Goal: Task Accomplishment & Management: Manage account settings

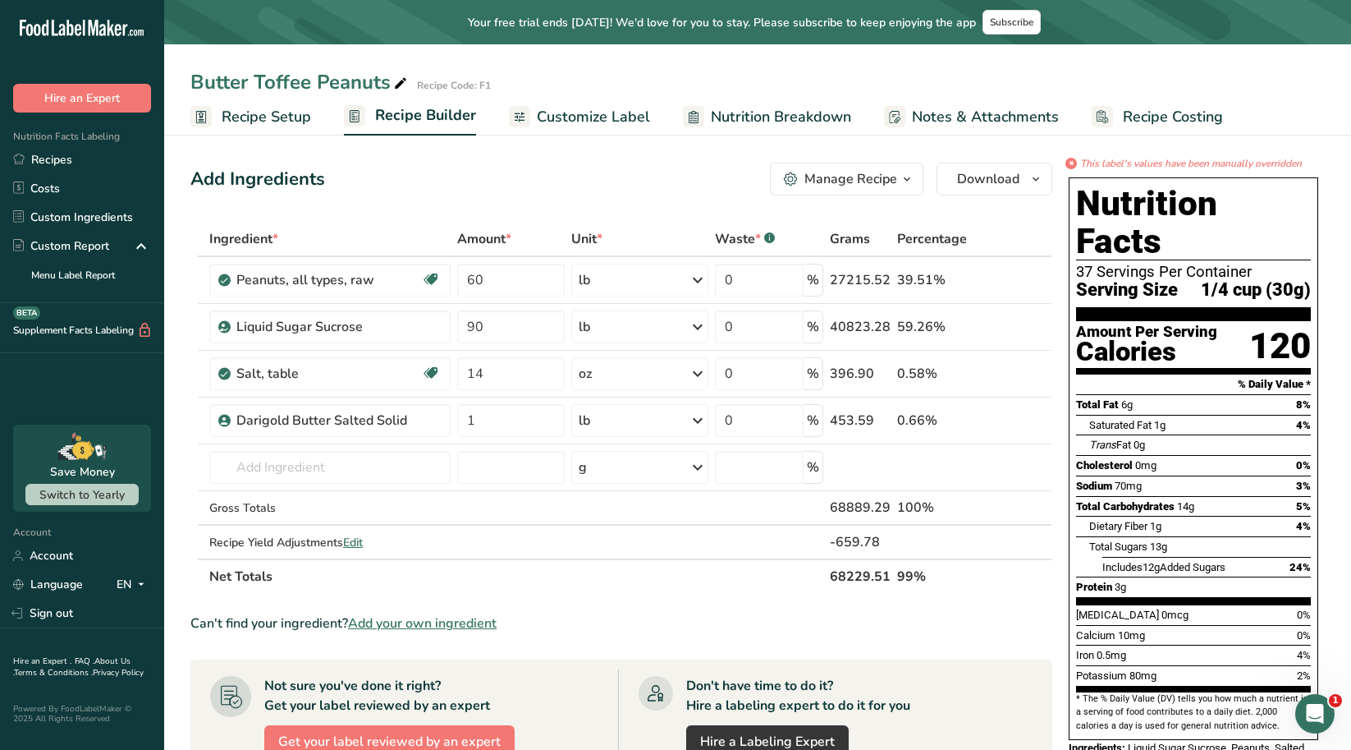
scroll to position [82, 0]
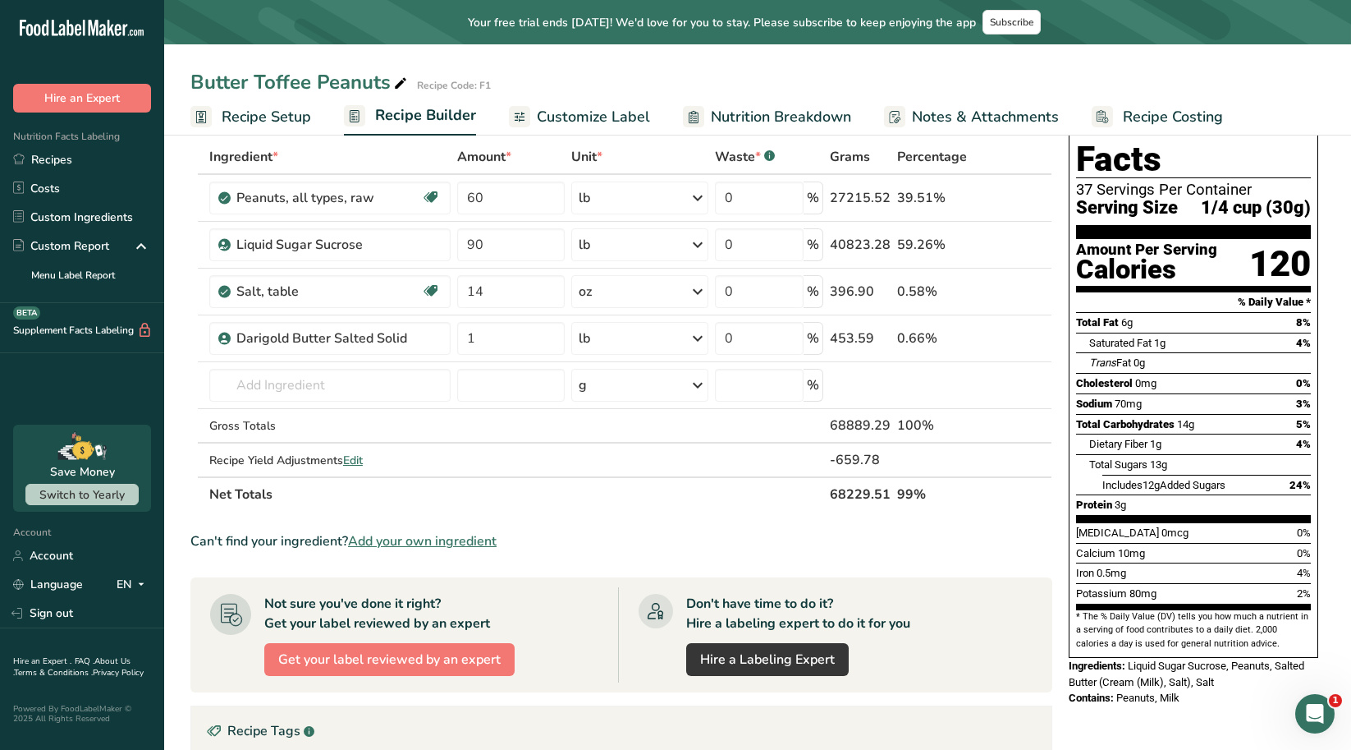
click at [525, 30] on span "Your free trial ends in 15 days! We'd love for you to stay. Please subscribe to…" at bounding box center [722, 22] width 508 height 17
click at [1025, 28] on span "Subscribe" at bounding box center [1012, 22] width 44 height 13
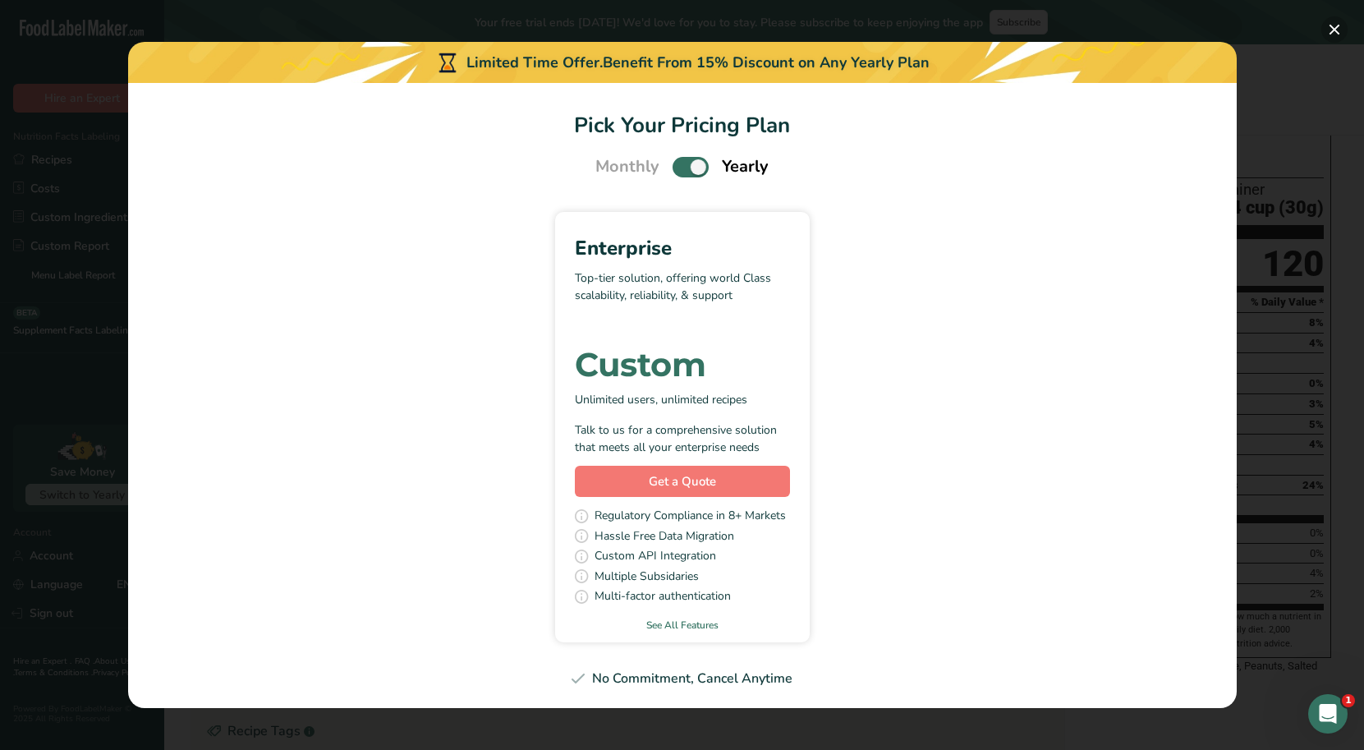
click at [1330, 38] on button "Pick Your Pricing Plan Modal" at bounding box center [1334, 29] width 26 height 26
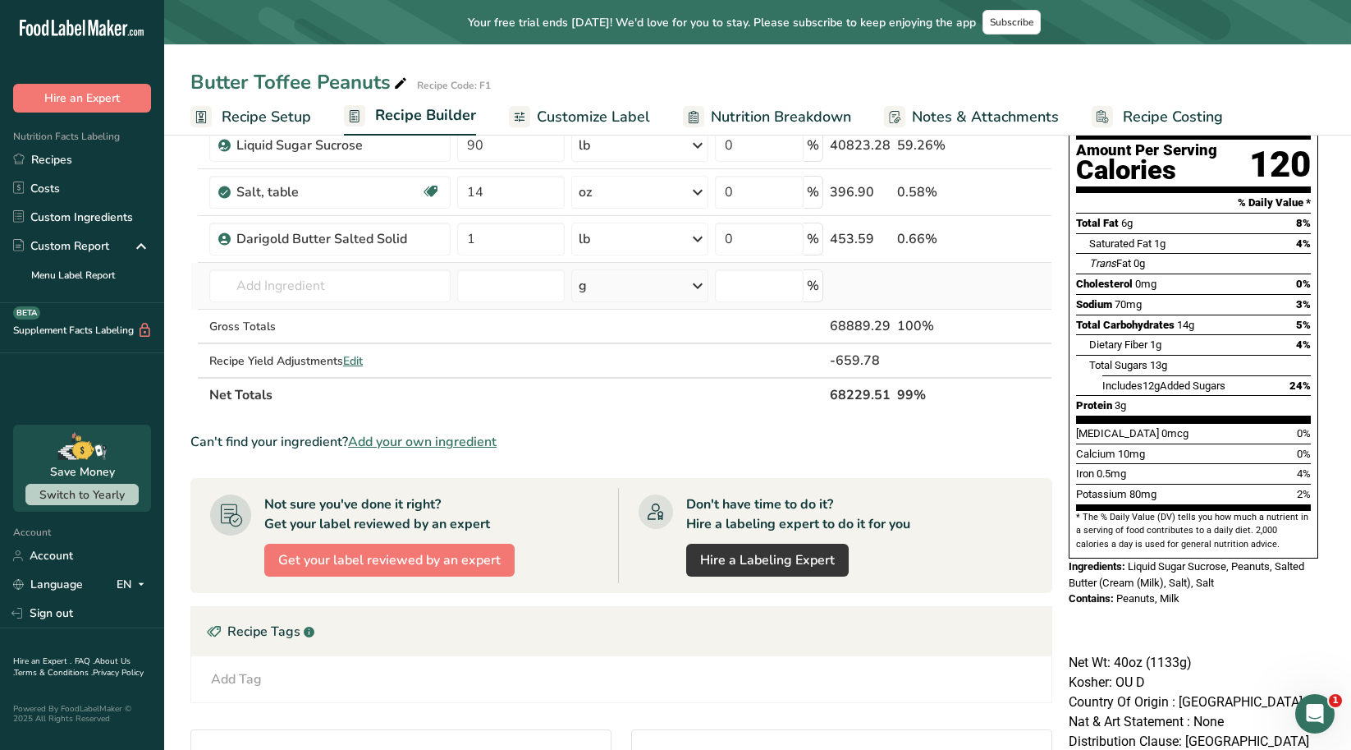
scroll to position [164, 0]
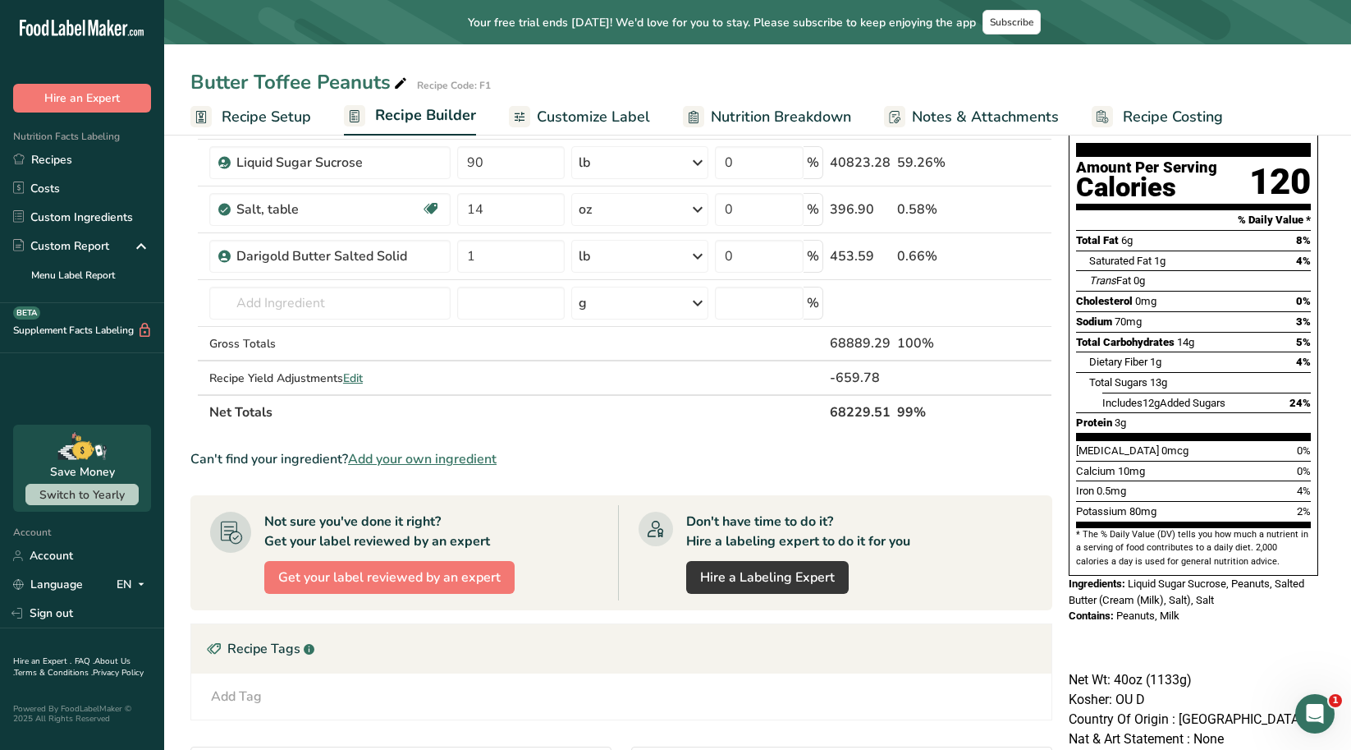
click at [116, 34] on icon at bounding box center [118, 30] width 7 height 12
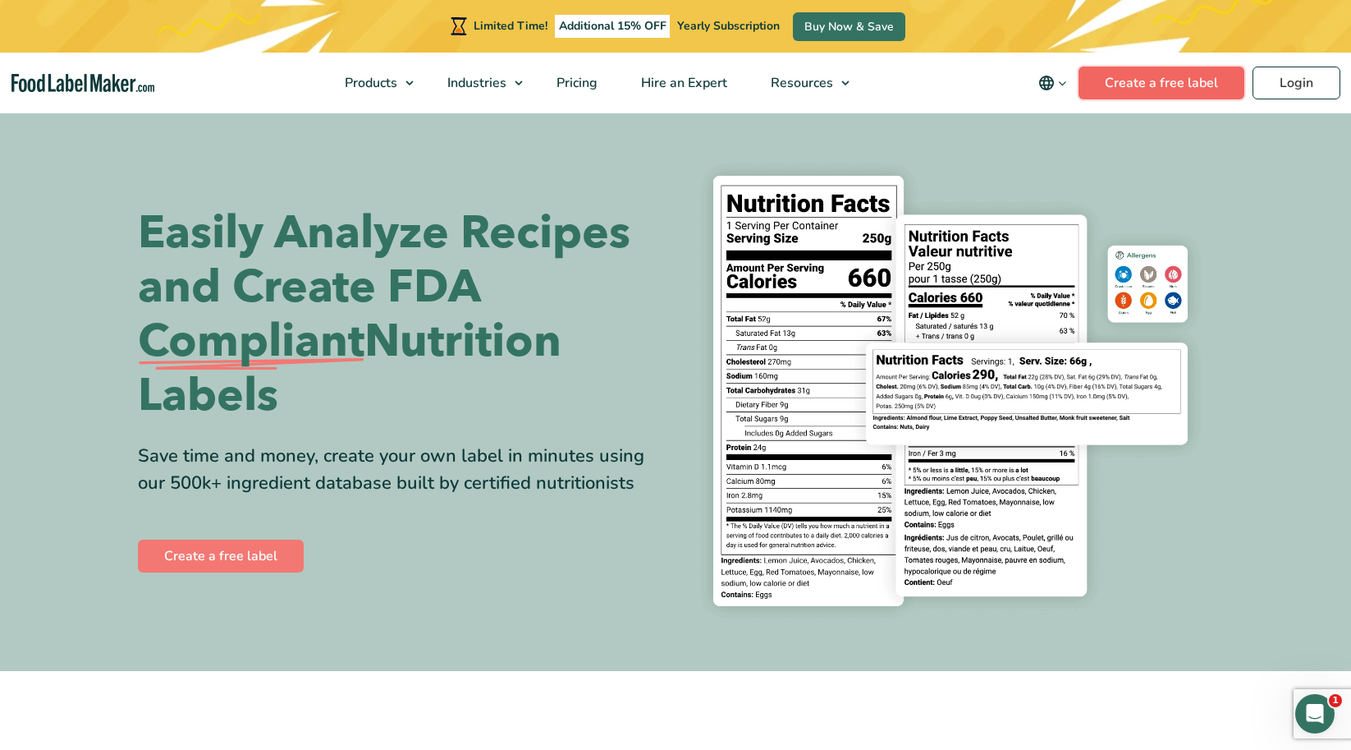
drag, startPoint x: 0, startPoint y: 0, endPoint x: 1217, endPoint y: 91, distance: 1220.2
click at [1217, 91] on link "Create a free label" at bounding box center [1162, 83] width 166 height 33
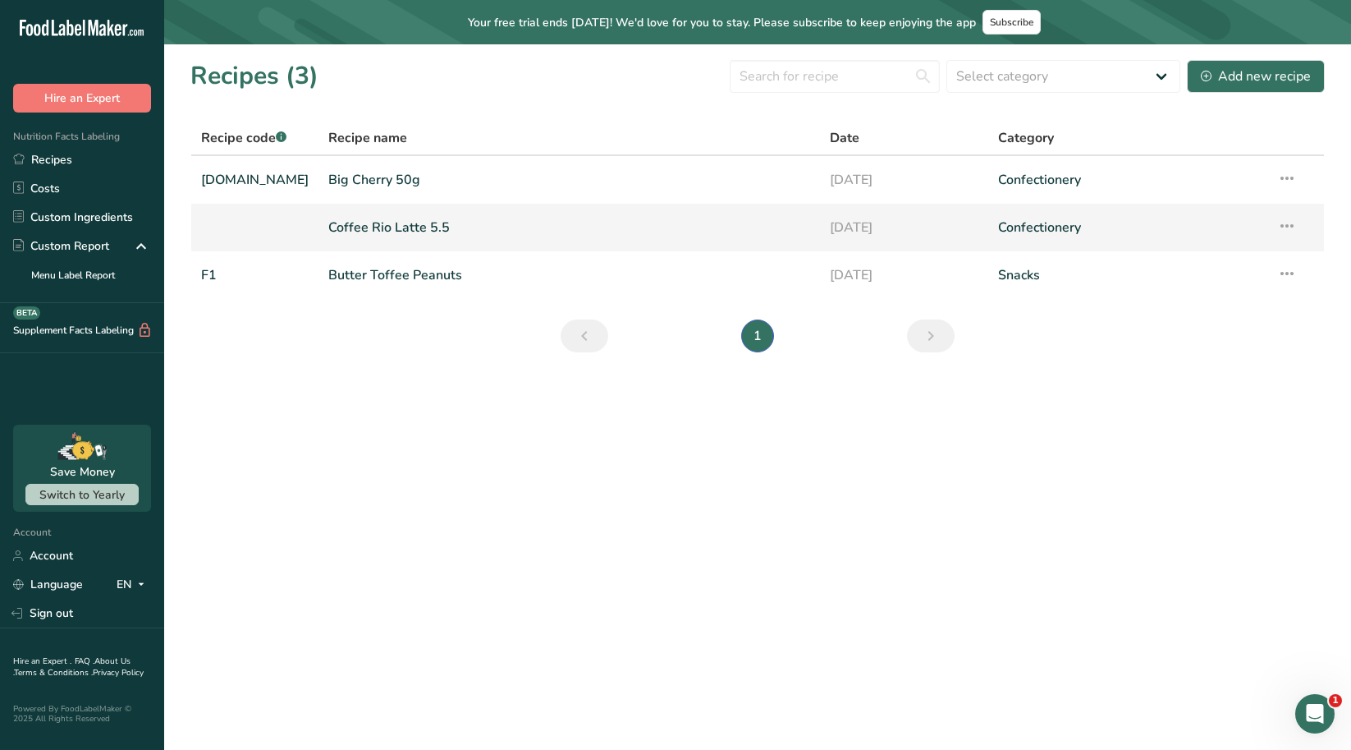
click at [1291, 227] on icon at bounding box center [1288, 226] width 20 height 30
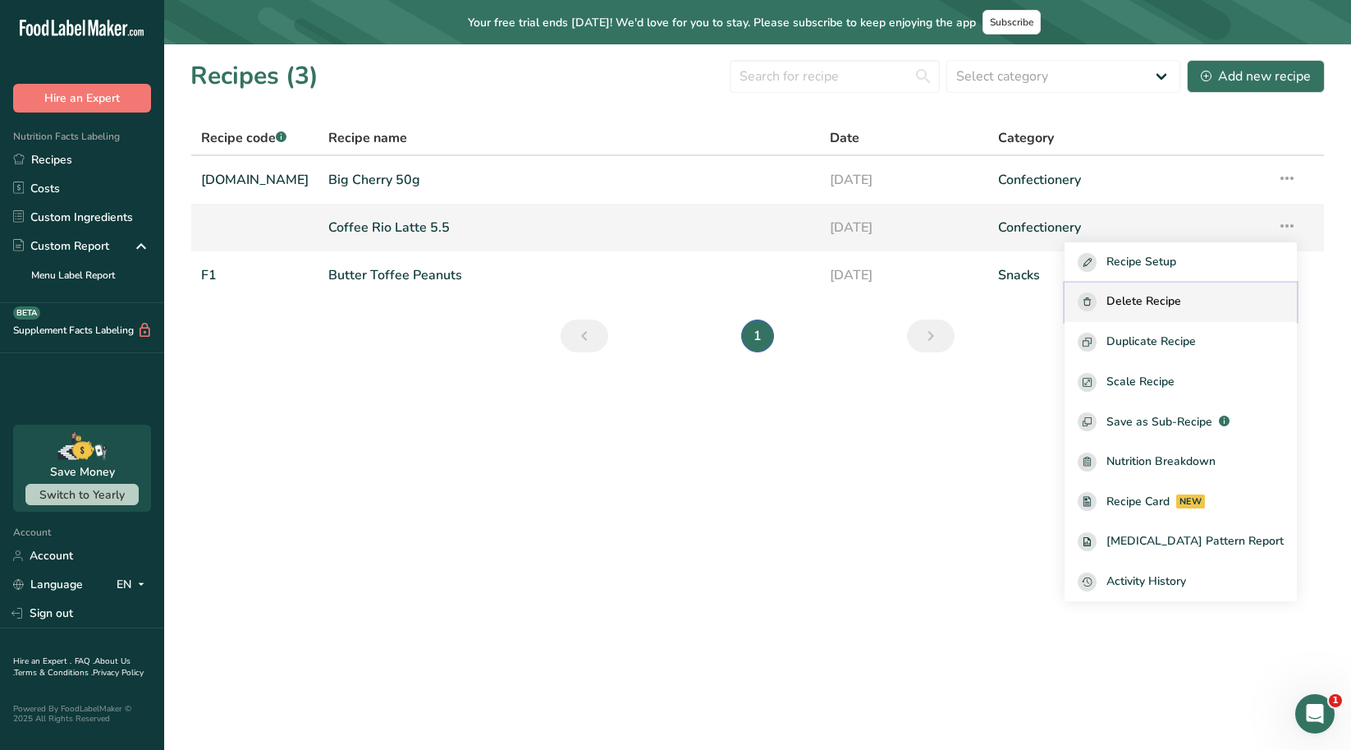
click at [1220, 294] on div "Delete Recipe" at bounding box center [1181, 301] width 206 height 19
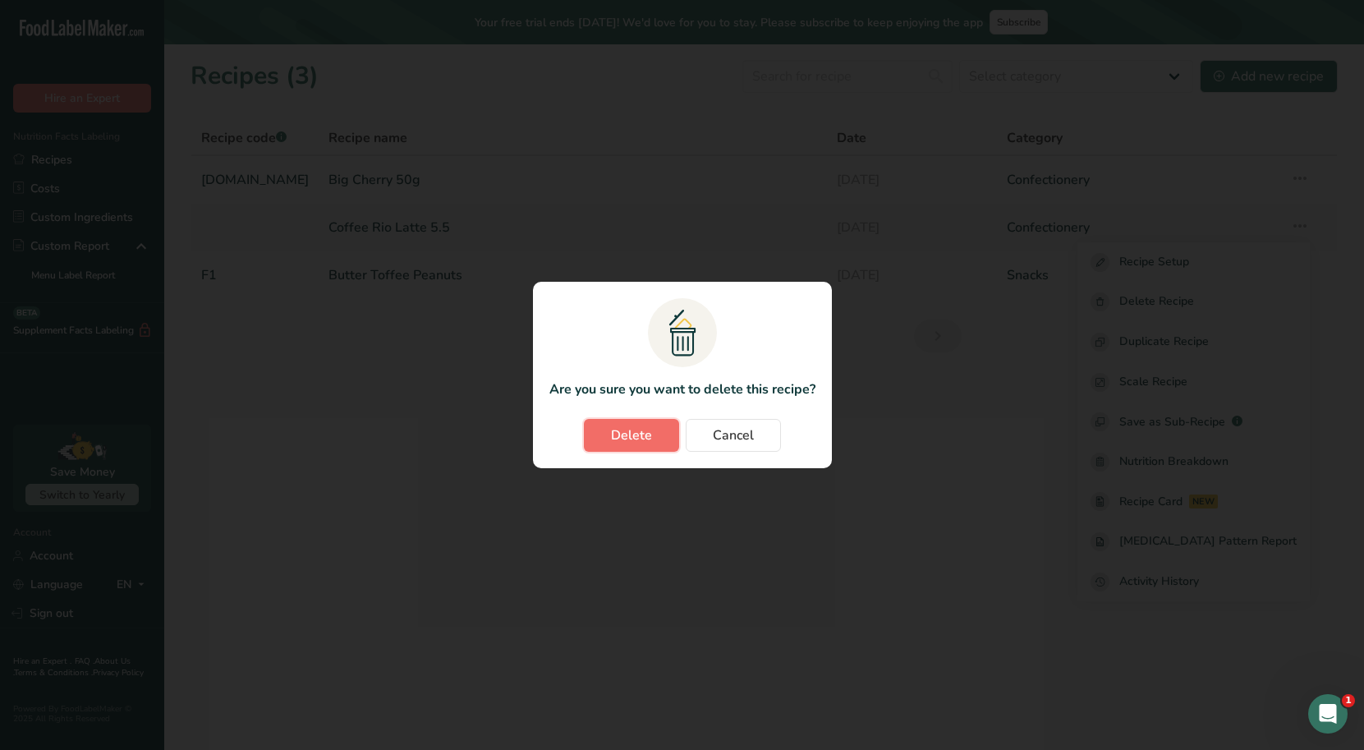
click at [610, 430] on button "Delete" at bounding box center [631, 435] width 95 height 33
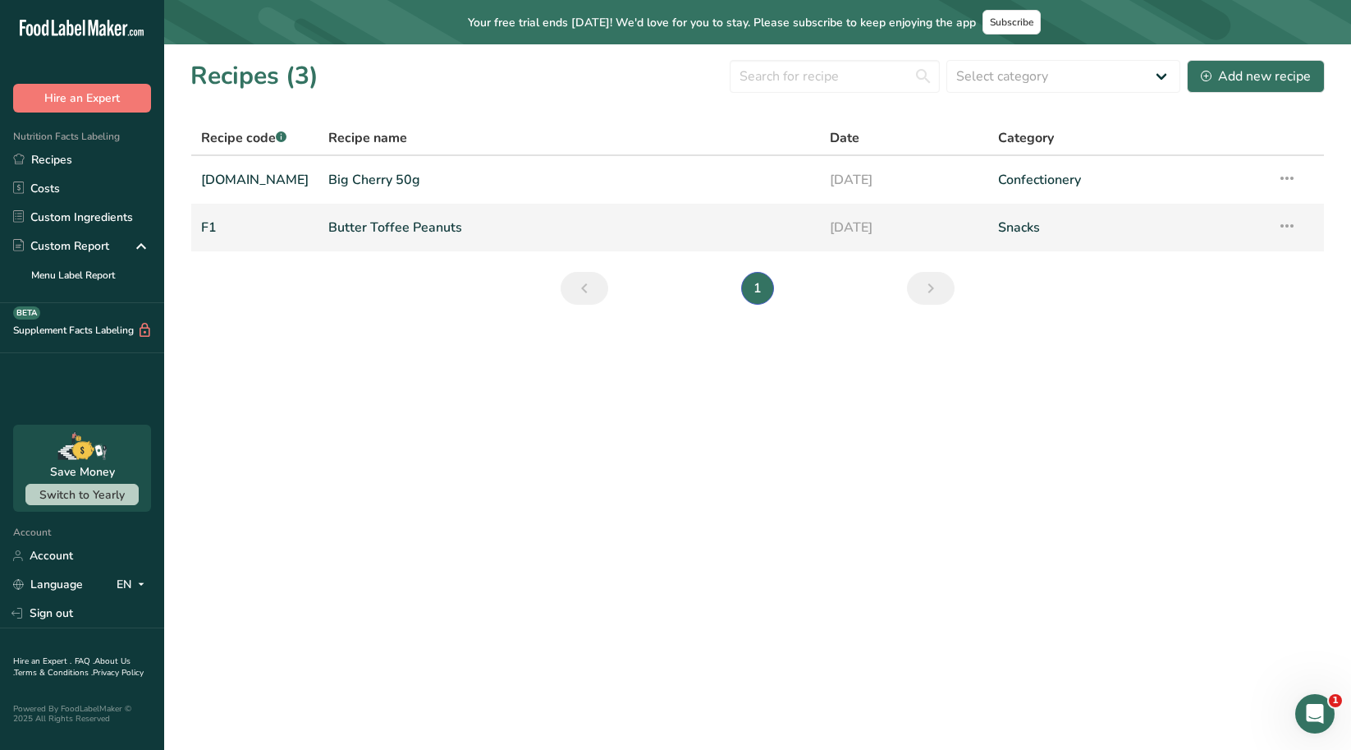
click at [1287, 221] on icon at bounding box center [1288, 226] width 20 height 30
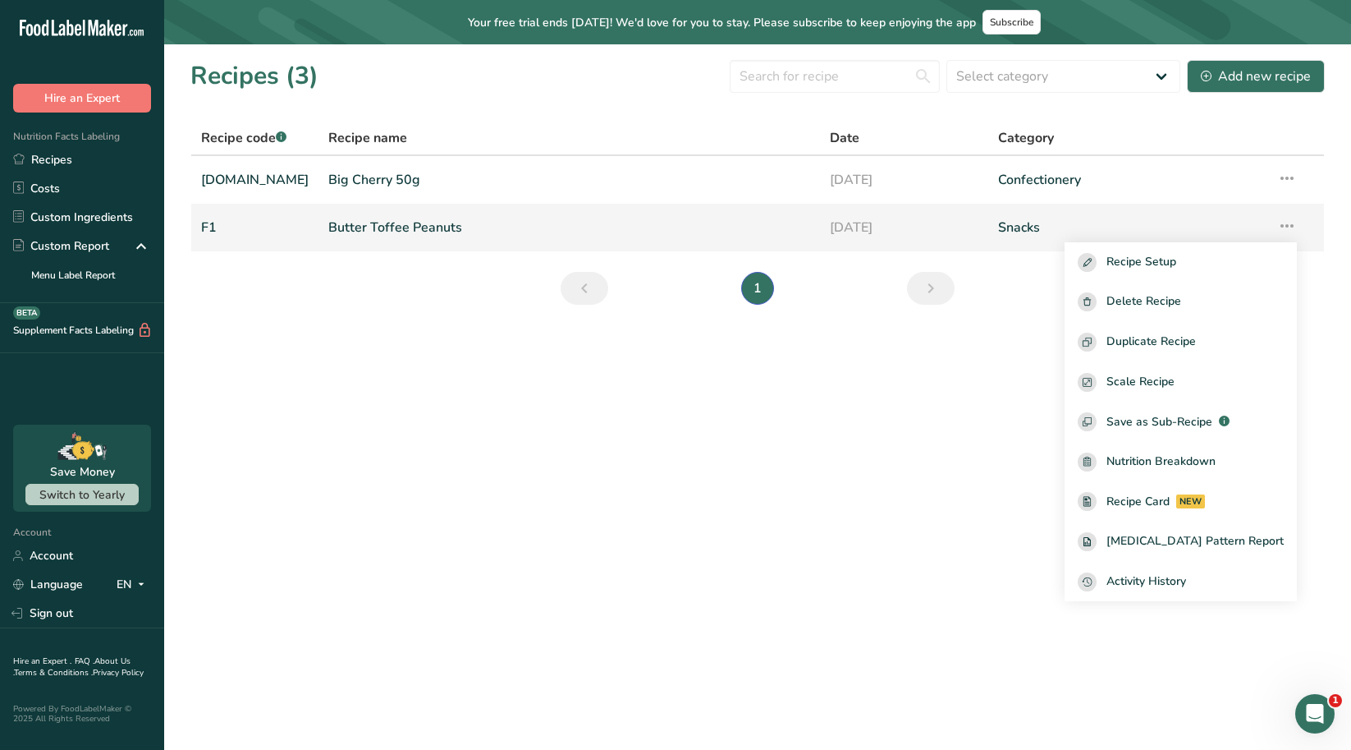
click at [420, 231] on link "Butter Toffee Peanuts" at bounding box center [569, 227] width 482 height 34
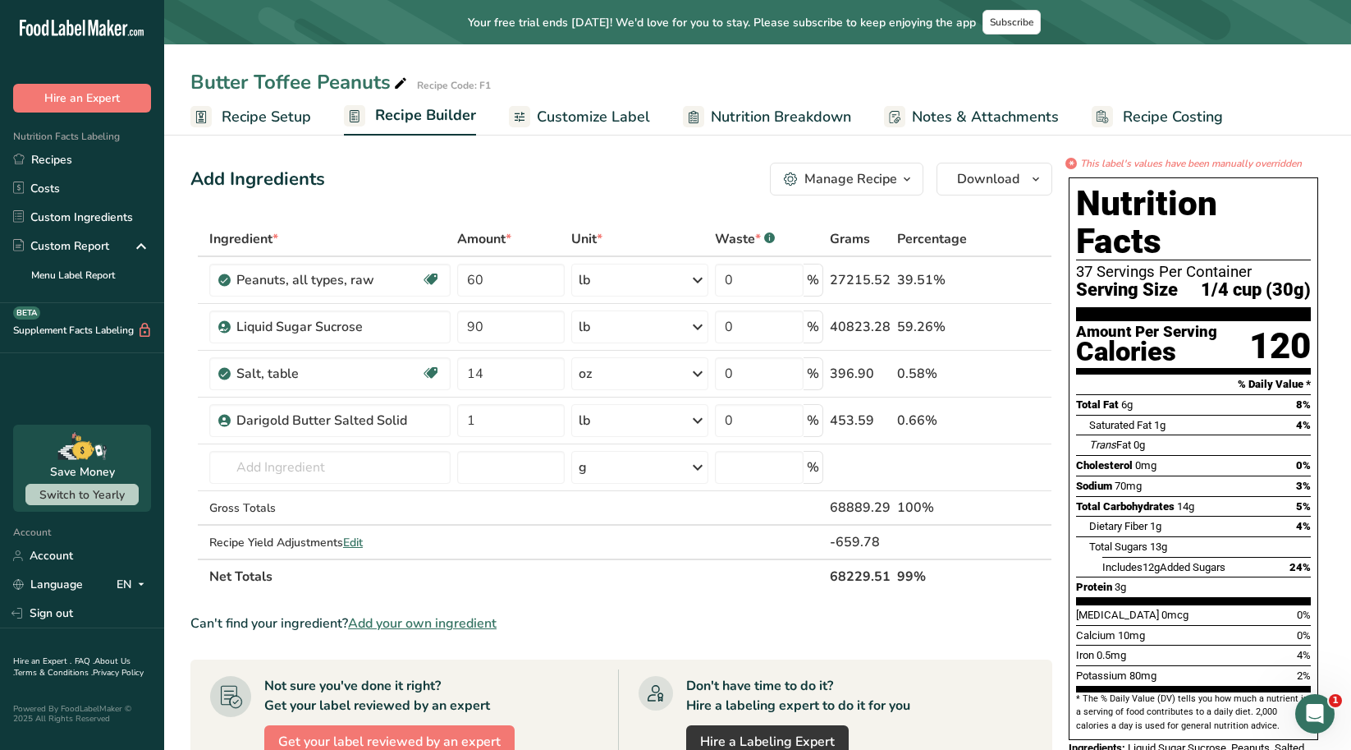
click at [397, 85] on icon at bounding box center [400, 83] width 15 height 23
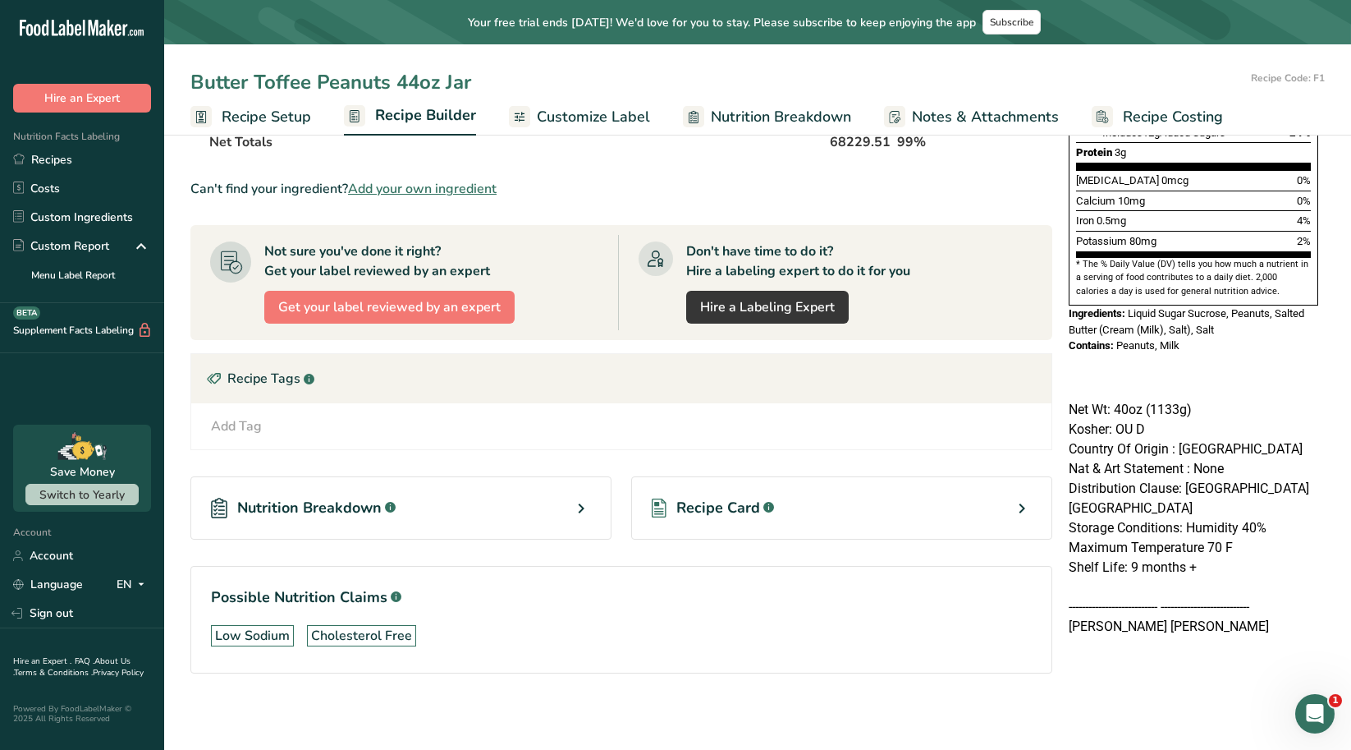
scroll to position [437, 0]
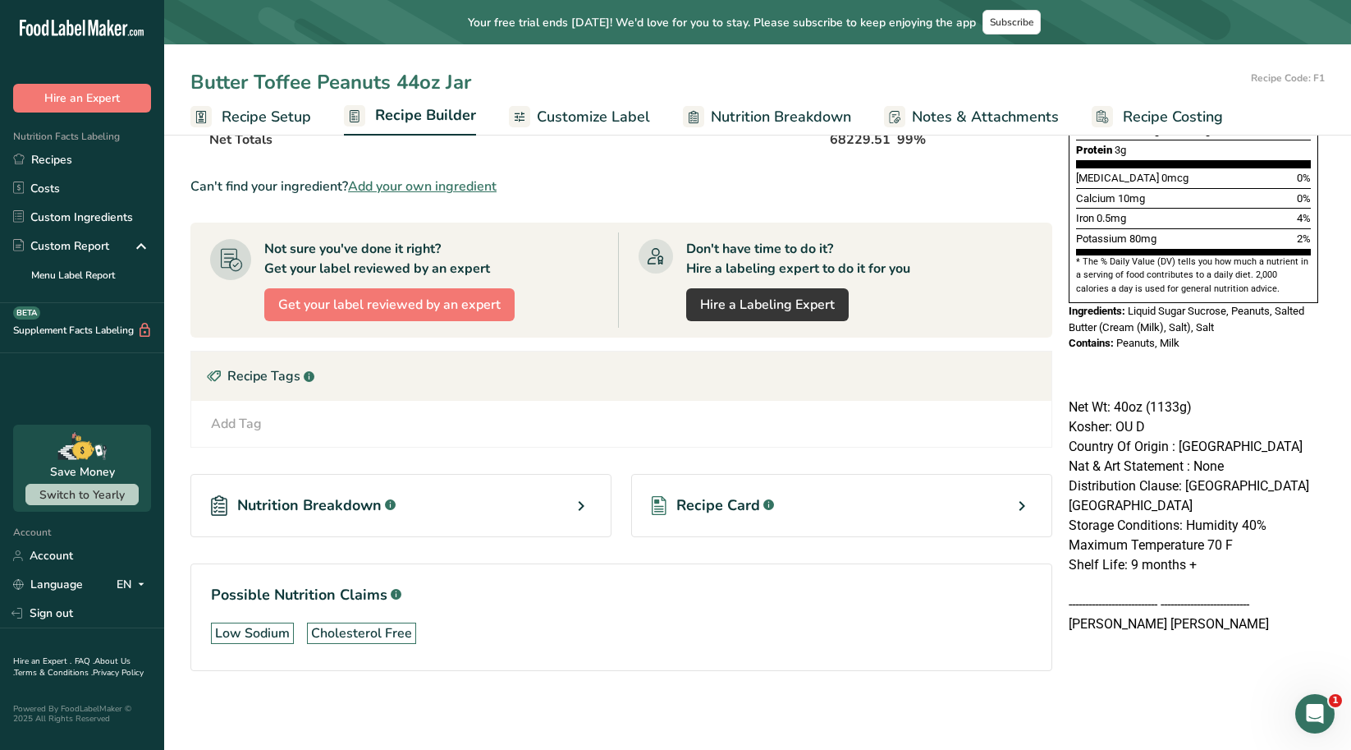
click at [710, 71] on input "Butter Toffee Peanuts 44oz Jar" at bounding box center [717, 82] width 1054 height 30
type input "Butter Toffee Peanuts 44oz Jar"
